Goal: Task Accomplishment & Management: Complete application form

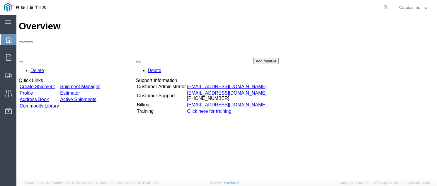
click at [49, 97] on link "Address Book" at bounding box center [34, 99] width 29 height 5
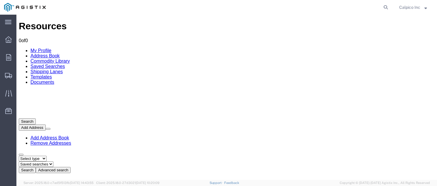
click at [47, 156] on select "Select type ALL COMPANY LOCATION OTHER PERSONAL SHARED" at bounding box center [33, 159] width 28 height 6
click at [19, 156] on select "Select type ALL COMPANY LOCATION OTHER PERSONAL SHARED" at bounding box center [33, 159] width 28 height 6
click at [36, 167] on button "Search" at bounding box center [27, 170] width 17 height 6
click at [53, 156] on div "Select type ALL COMPANY LOCATION OTHER PERSONAL SHARED Saved searches Search Ad…" at bounding box center [227, 164] width 416 height 17
drag, startPoint x: 52, startPoint y: 56, endPoint x: 46, endPoint y: 56, distance: 5.6
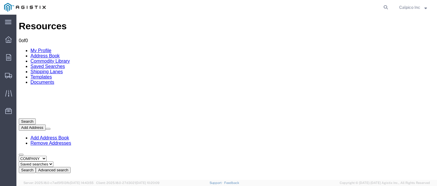
click at [46, 156] on select "Select type ALL COMPANY LOCATION OTHER PERSONAL SHARED" at bounding box center [33, 159] width 28 height 6
select select "ALL"
click at [19, 156] on select "Select type ALL COMPANY LOCATION OTHER PERSONAL SHARED" at bounding box center [33, 159] width 28 height 6
click at [36, 167] on button "Search" at bounding box center [27, 170] width 17 height 6
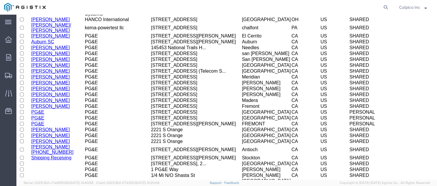
scroll to position [202, 0]
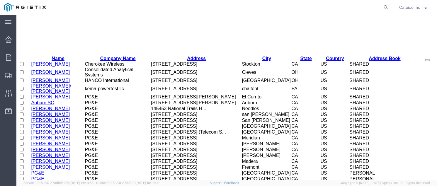
click at [8, 19] on svg-icon at bounding box center [8, 22] width 6 height 6
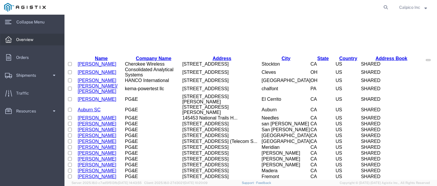
click at [27, 40] on span "Overview" at bounding box center [26, 40] width 21 height 12
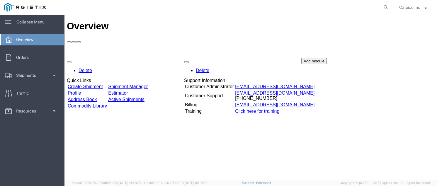
click at [89, 84] on link "Create Shipment" at bounding box center [85, 86] width 35 height 5
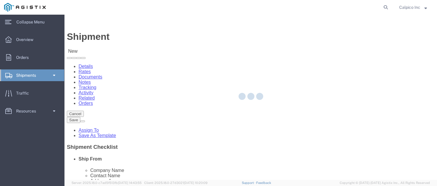
select select
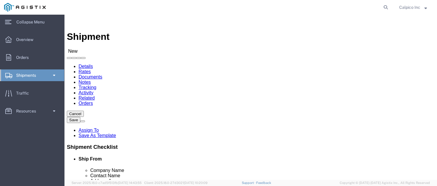
drag, startPoint x: 175, startPoint y: 148, endPoint x: 194, endPoint y: 145, distance: 19.3
click input "text"
type input "pg"
